Goal: Information Seeking & Learning: Learn about a topic

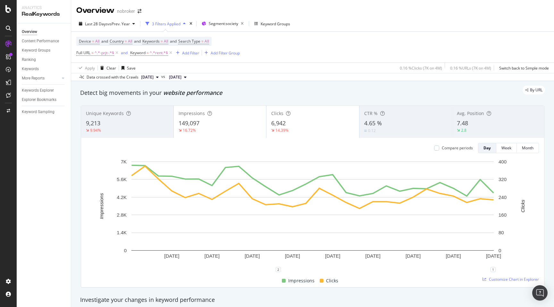
click at [301, 88] on div "By URL" at bounding box center [309, 90] width 471 height 9
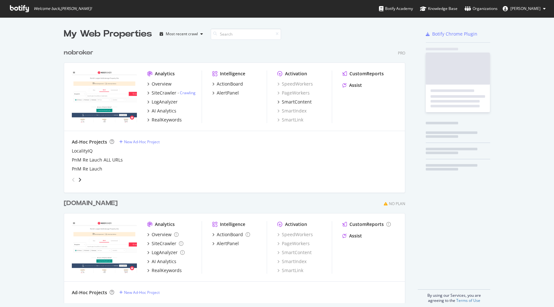
scroll to position [263, 346]
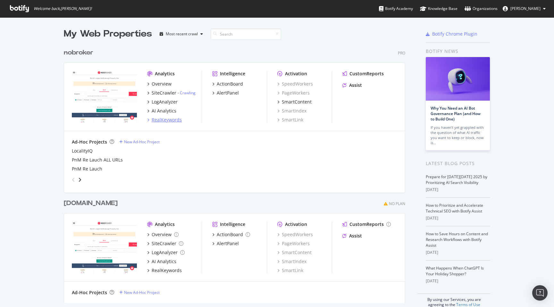
click at [170, 117] on div "RealKeywords" at bounding box center [167, 120] width 30 height 6
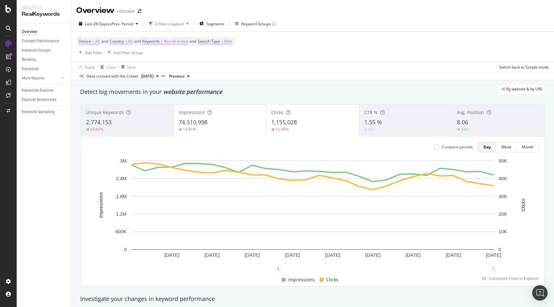
click at [265, 96] on div "Detect big movements in your website performance" at bounding box center [312, 92] width 471 height 15
click at [184, 41] on span "Non-Branded" at bounding box center [176, 41] width 24 height 9
click at [174, 55] on span "Non-Branded" at bounding box center [165, 56] width 27 height 5
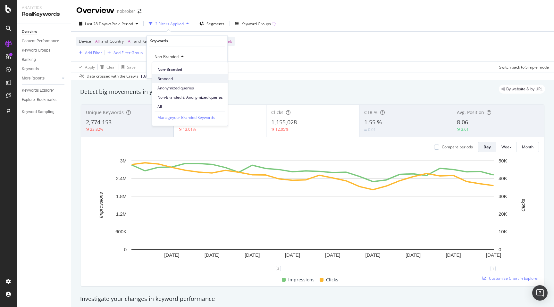
click at [164, 79] on span "Branded" at bounding box center [189, 79] width 65 height 6
click at [216, 71] on div "Apply" at bounding box center [217, 69] width 10 height 5
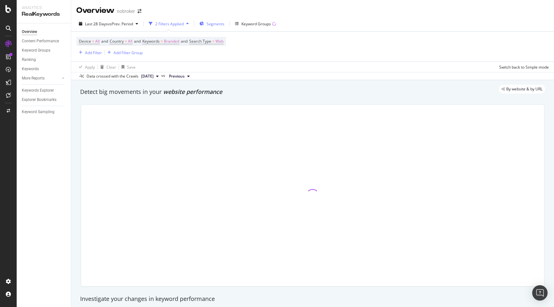
click at [220, 25] on span "Segments" at bounding box center [215, 23] width 18 height 5
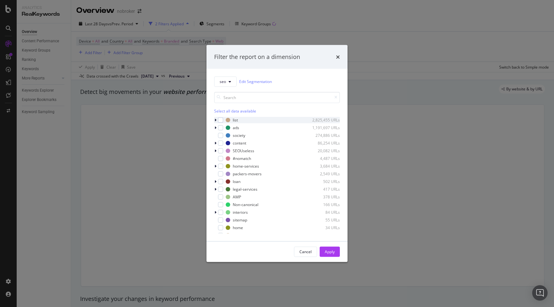
click at [216, 120] on icon "modal" at bounding box center [215, 120] width 2 height 4
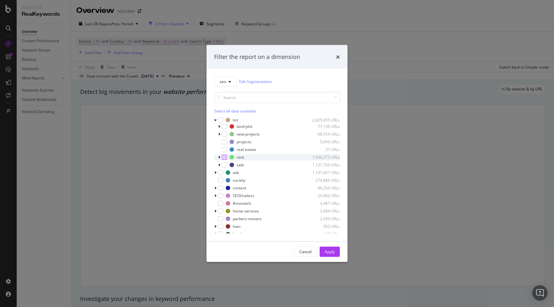
click at [225, 157] on div "modal" at bounding box center [224, 156] width 5 height 5
click at [216, 172] on icon "modal" at bounding box center [215, 172] width 2 height 4
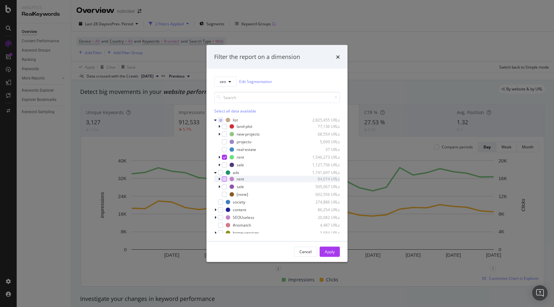
click at [225, 179] on div "modal" at bounding box center [224, 178] width 5 height 5
click at [225, 195] on div "modal" at bounding box center [224, 194] width 5 height 5
click at [329, 252] on div "Apply" at bounding box center [330, 251] width 10 height 5
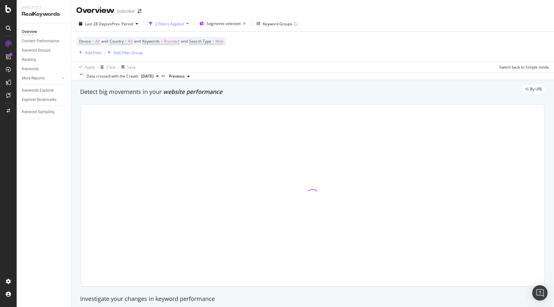
click at [285, 90] on div "By URL" at bounding box center [309, 89] width 471 height 9
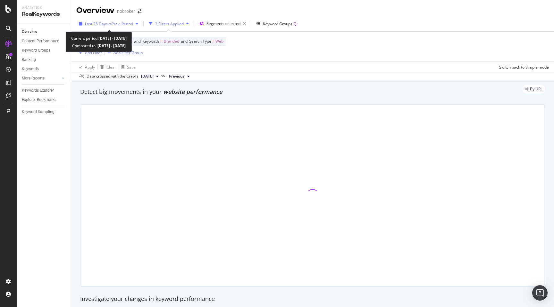
click at [132, 24] on span "vs Prev. Period" at bounding box center [120, 23] width 25 height 5
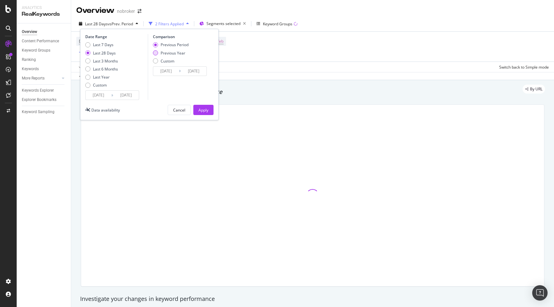
click at [168, 53] on div "Previous Year" at bounding box center [173, 52] width 25 height 5
type input "2024/09/14"
type input "2024/10/11"
click at [197, 111] on button "Apply" at bounding box center [203, 110] width 20 height 10
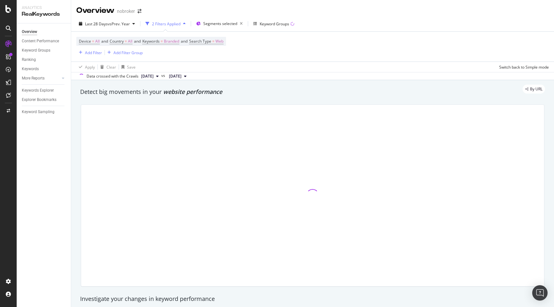
click at [260, 92] on div "By URL" at bounding box center [309, 89] width 471 height 9
click at [223, 43] on span "Web" at bounding box center [219, 41] width 8 height 9
click at [209, 57] on span "Web" at bounding box center [205, 56] width 8 height 5
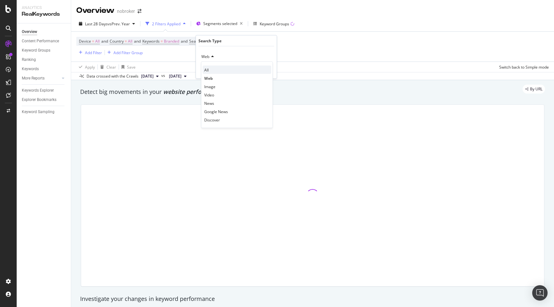
click at [210, 73] on div "All" at bounding box center [237, 70] width 69 height 8
click at [261, 69] on div "Apply" at bounding box center [266, 69] width 10 height 5
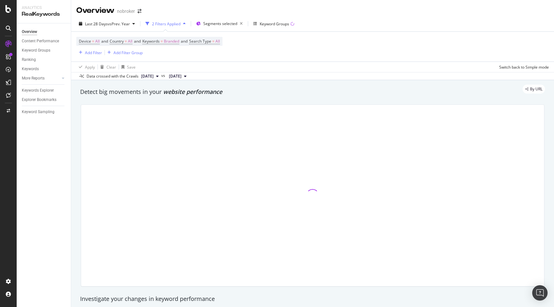
click at [298, 97] on div "Detect big movements in your website performance" at bounding box center [312, 92] width 471 height 15
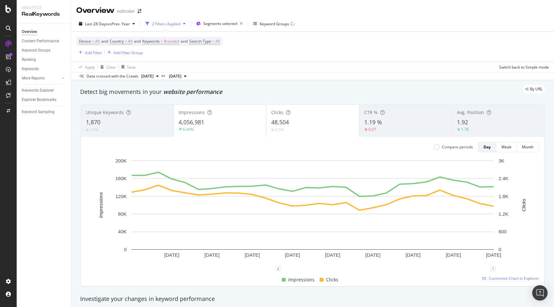
click at [353, 91] on div "By URL" at bounding box center [309, 89] width 471 height 9
click at [80, 233] on div "Unique Keywords 1,870 3.2% Impressions 4,056,981 6.44% Clicks 48,504 0.5% CTR %…" at bounding box center [312, 195] width 471 height 192
click at [232, 92] on div "By URL" at bounding box center [309, 89] width 471 height 9
click at [178, 42] on span "Branded" at bounding box center [171, 41] width 15 height 9
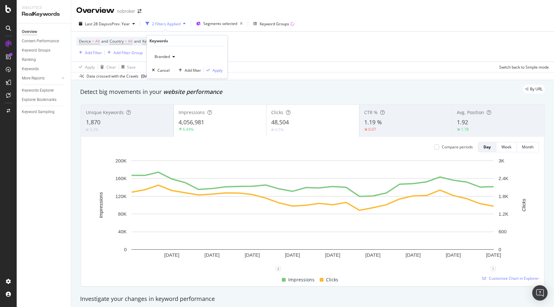
click at [168, 54] on span "Branded" at bounding box center [161, 56] width 18 height 5
click at [174, 87] on span "Anonymized queries" at bounding box center [189, 88] width 65 height 6
click at [219, 69] on div "Apply" at bounding box center [217, 69] width 10 height 5
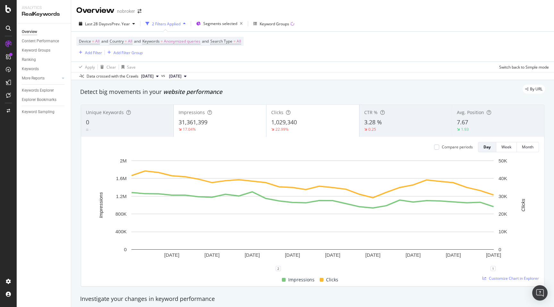
click at [361, 87] on div "By URL" at bounding box center [309, 89] width 471 height 9
click at [185, 39] on span "Anonymized queries" at bounding box center [182, 41] width 37 height 9
click at [180, 54] on span "Anonymized queries" at bounding box center [171, 56] width 39 height 5
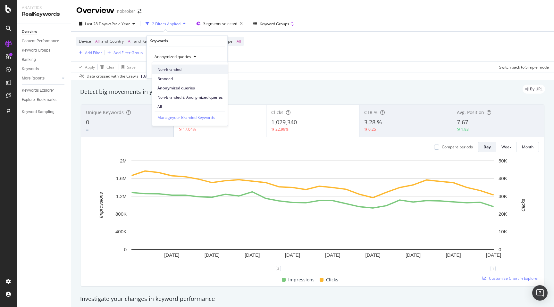
click at [175, 68] on span "Non-Branded" at bounding box center [189, 69] width 65 height 6
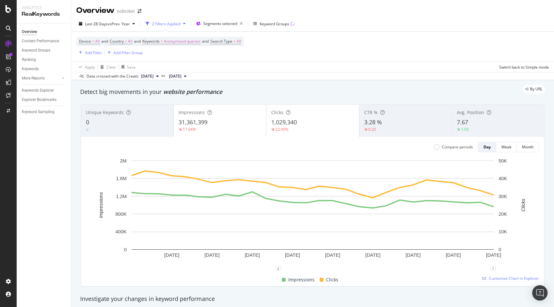
click at [273, 77] on div "Data crossed with the Crawls 2025 Sep. 1st vs 2024 Oct. 7th" at bounding box center [312, 76] width 483 height 8
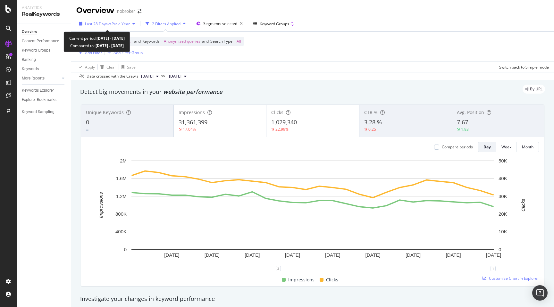
click at [97, 23] on span "Last 28 Days" at bounding box center [96, 23] width 23 height 5
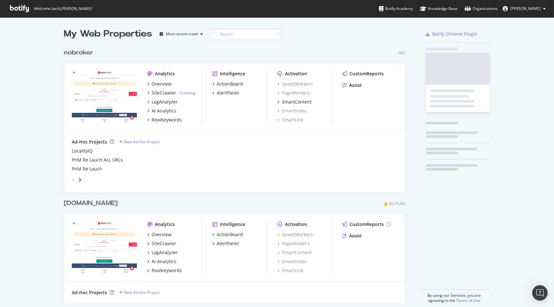
scroll to position [263, 346]
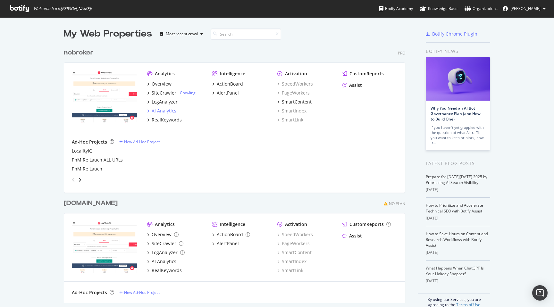
click at [164, 111] on div "AI Analytics" at bounding box center [164, 111] width 25 height 6
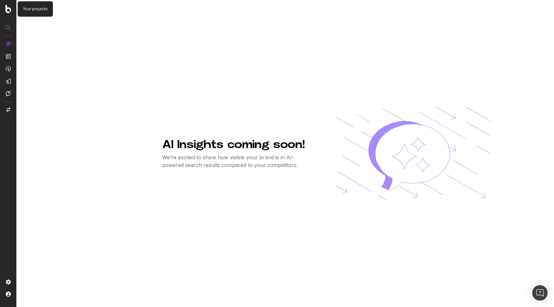
click at [8, 7] on img at bounding box center [8, 9] width 6 height 8
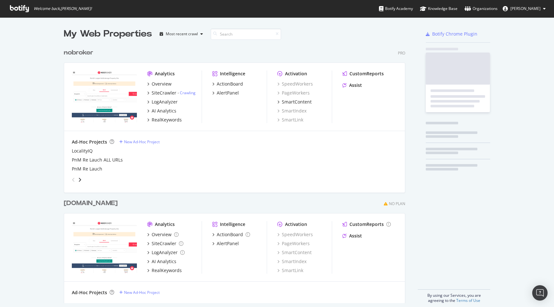
scroll to position [263, 346]
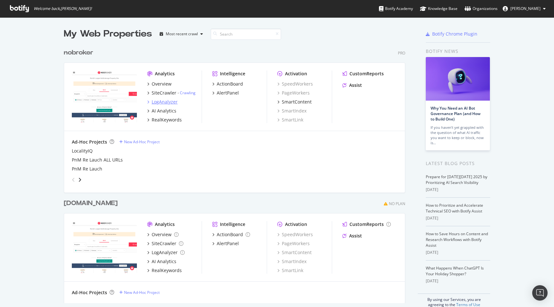
click at [164, 100] on div "LogAnalyzer" at bounding box center [165, 102] width 26 height 6
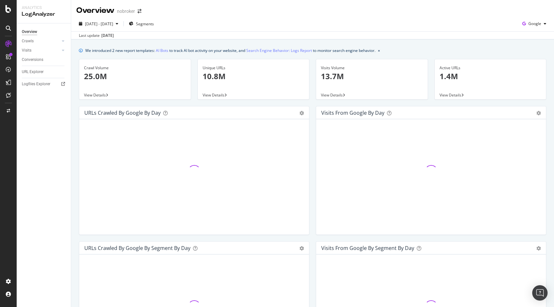
click at [77, 98] on div "Crawl Volume 25.0M View Details" at bounding box center [135, 82] width 119 height 47
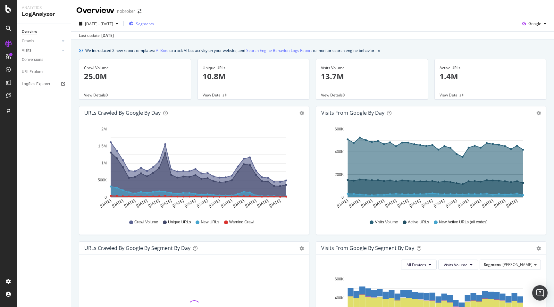
click at [154, 23] on span "Segments" at bounding box center [145, 23] width 18 height 5
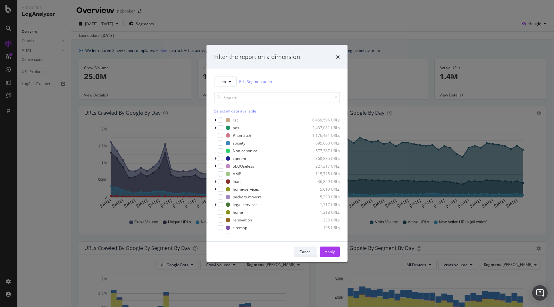
click at [305, 252] on div "Cancel" at bounding box center [305, 251] width 12 height 5
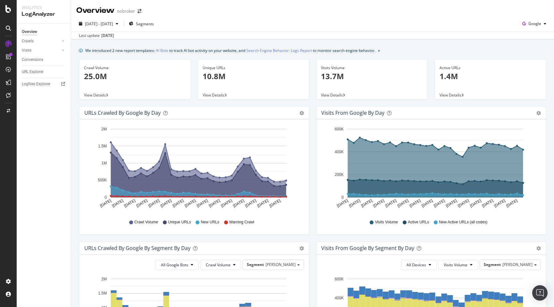
click at [311, 103] on div "Unique URLs 10.8M View Details" at bounding box center [253, 82] width 119 height 47
click at [113, 25] on span "2025 Sep. 13th - Oct. 12th" at bounding box center [99, 23] width 28 height 5
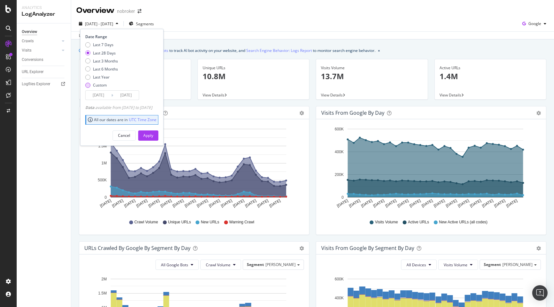
click at [87, 84] on div "Custom" at bounding box center [87, 85] width 5 height 5
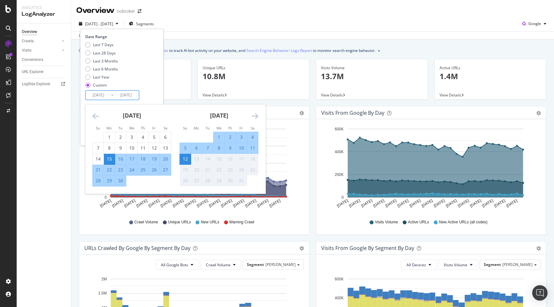
click at [97, 99] on input "2025/09/15" at bounding box center [99, 95] width 26 height 9
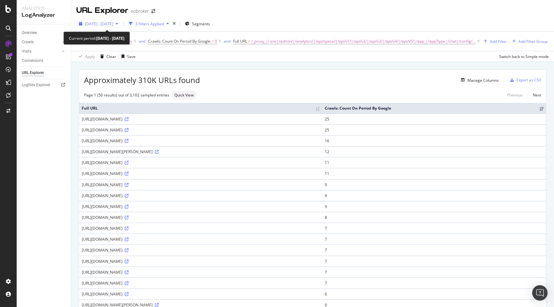
click at [109, 23] on span "[DATE] - [DATE]" at bounding box center [99, 23] width 28 height 5
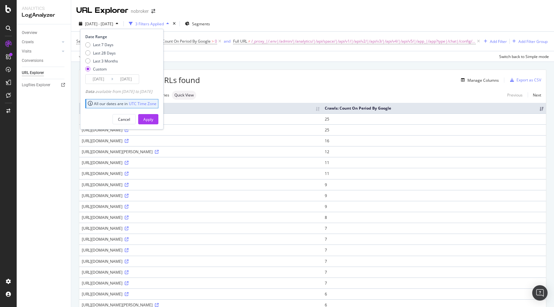
click at [100, 76] on input "[DATE]" at bounding box center [99, 79] width 26 height 9
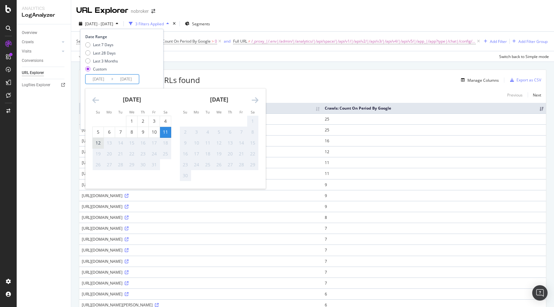
click at [98, 145] on div "12" at bounding box center [98, 143] width 11 height 6
type input "[DATE]"
click at [98, 144] on div "12" at bounding box center [98, 143] width 11 height 6
type input "[DATE]"
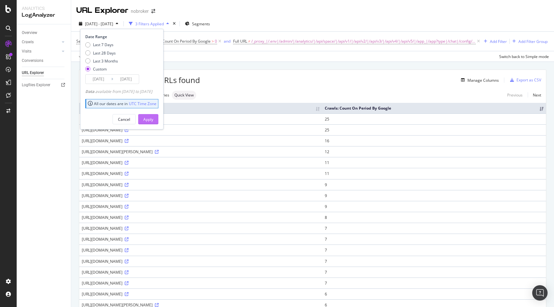
click at [153, 121] on div "Apply" at bounding box center [148, 119] width 10 height 5
